Goal: Check status

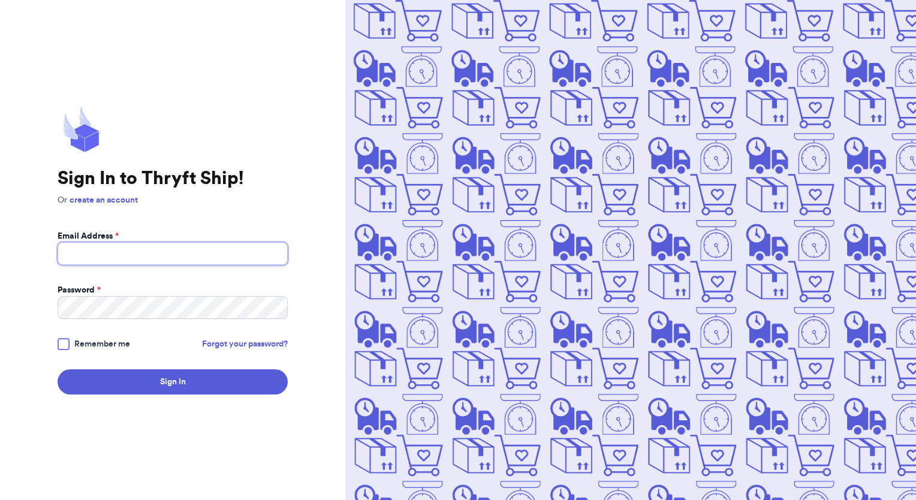
click at [104, 248] on input "Email Address *" at bounding box center [173, 253] width 230 height 23
type input "[EMAIL_ADDRESS][DOMAIN_NAME]"
click at [58, 369] on button "Sign In" at bounding box center [173, 381] width 230 height 25
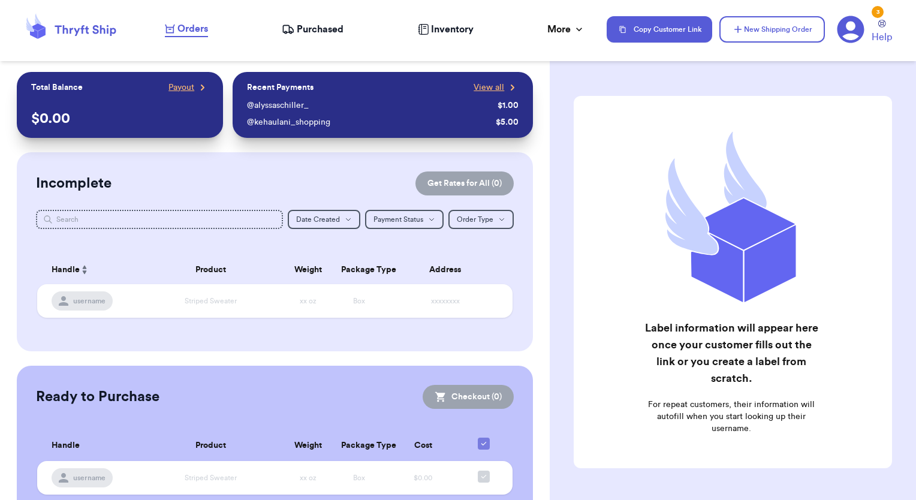
click at [326, 28] on span "Purchased" at bounding box center [320, 29] width 47 height 14
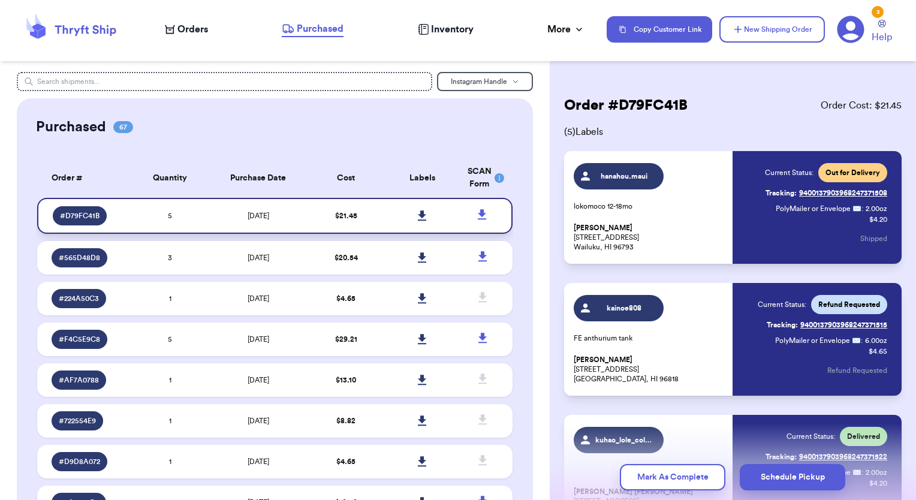
click at [68, 217] on span "# D79FC41B" at bounding box center [80, 216] width 40 height 10
click at [85, 212] on span "# D79FC41B" at bounding box center [80, 216] width 40 height 10
click at [340, 212] on span "$ 21.45" at bounding box center [346, 215] width 22 height 7
click at [85, 209] on div "# D79FC41B" at bounding box center [80, 215] width 54 height 19
click at [80, 216] on span "# D79FC41B" at bounding box center [80, 216] width 40 height 10
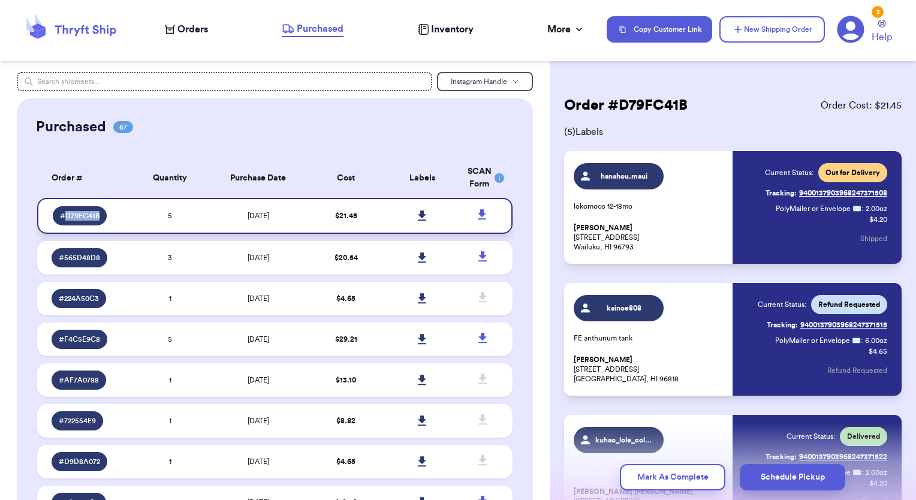
click at [80, 216] on span "# D79FC41B" at bounding box center [80, 216] width 40 height 10
click at [371, 217] on td "$ 21.45" at bounding box center [346, 216] width 76 height 36
click at [865, 324] on link "Tracking: 9400137903968247371515" at bounding box center [827, 324] width 120 height 19
